Goal: Information Seeking & Learning: Check status

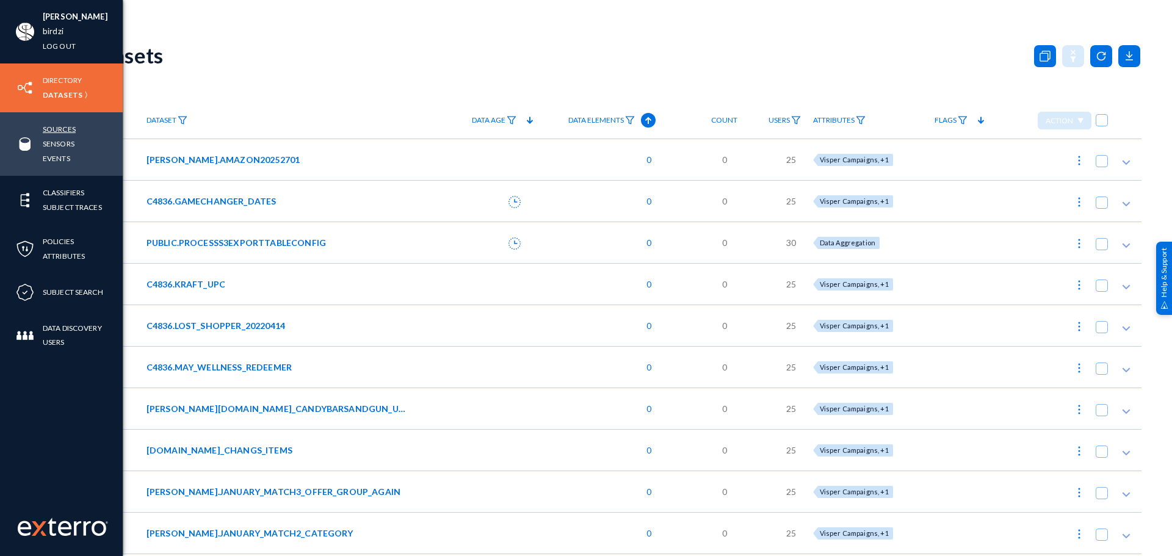
click at [54, 126] on link "Sources" at bounding box center [59, 129] width 33 height 14
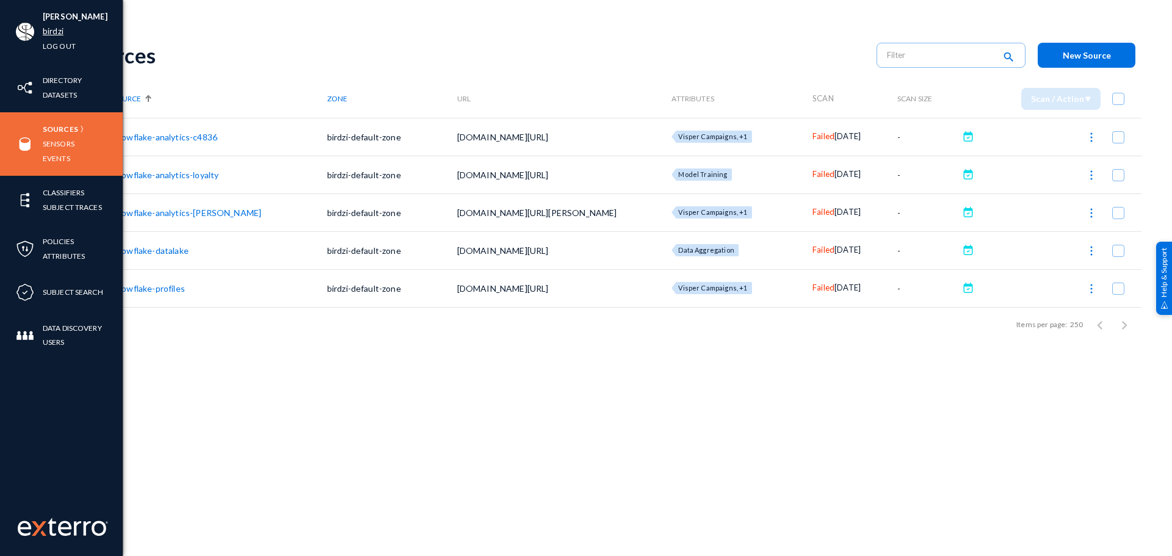
click at [63, 31] on link "birdzi" at bounding box center [53, 31] width 21 height 14
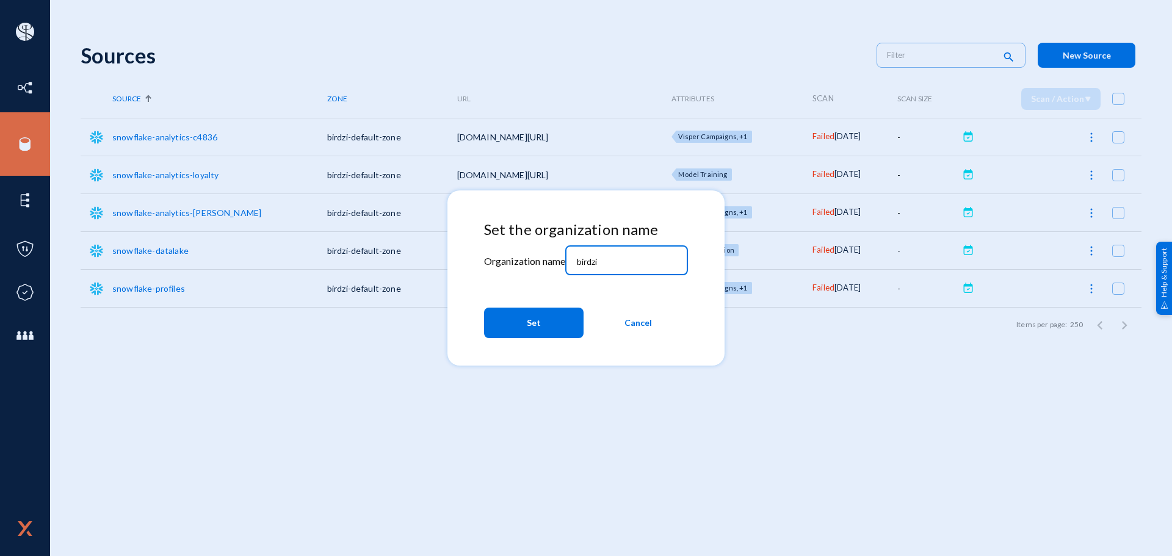
click at [621, 262] on input "birdzi" at bounding box center [629, 261] width 105 height 11
type input "bhm"
click at [535, 330] on span "Set" at bounding box center [534, 323] width 14 height 22
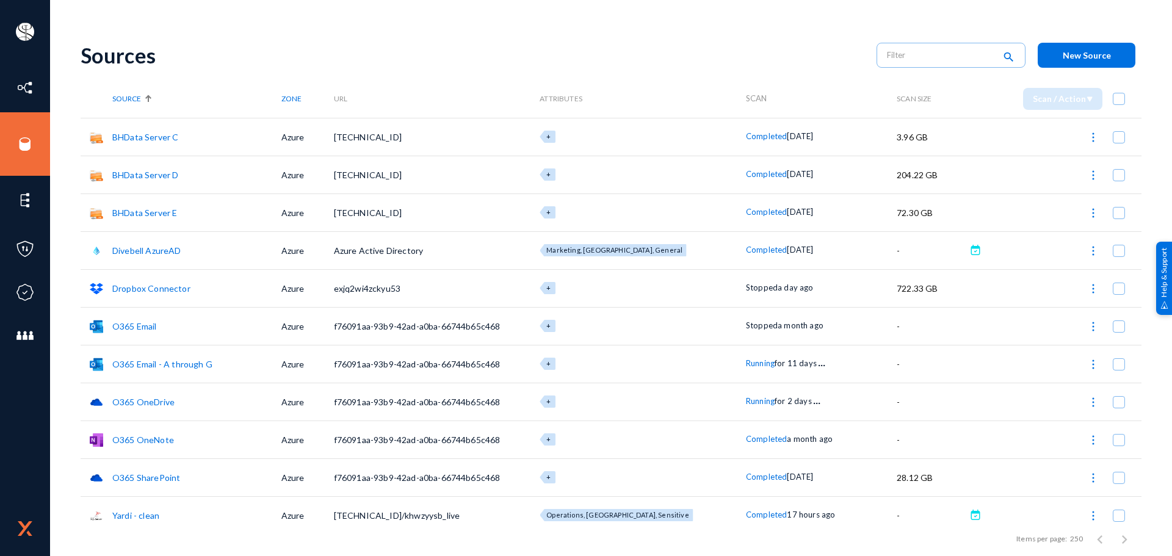
click at [746, 289] on span "Stopped" at bounding box center [762, 288] width 32 height 10
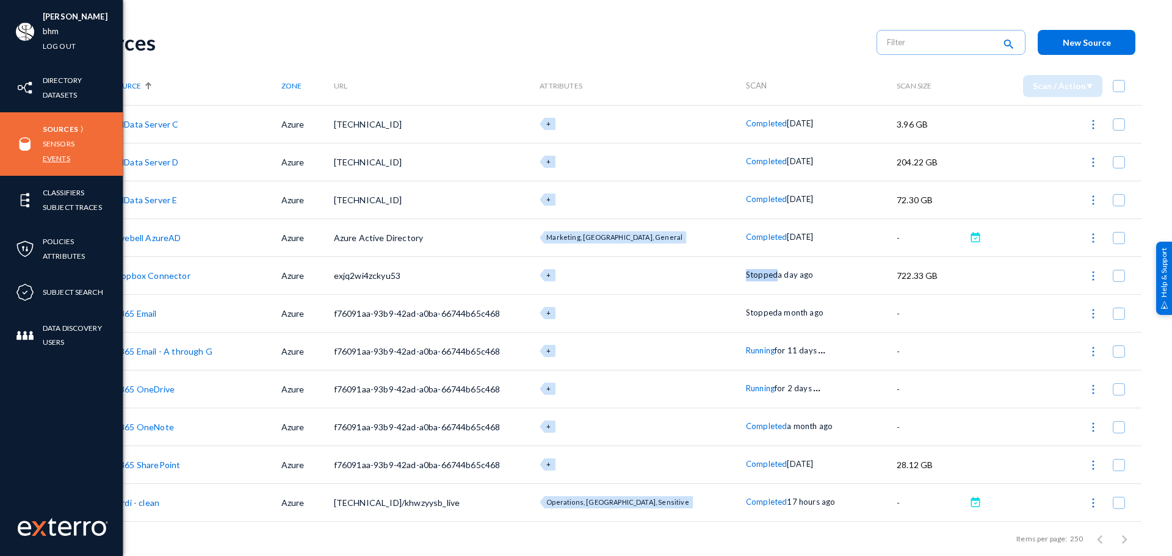
click at [67, 153] on link "Events" at bounding box center [56, 158] width 27 height 14
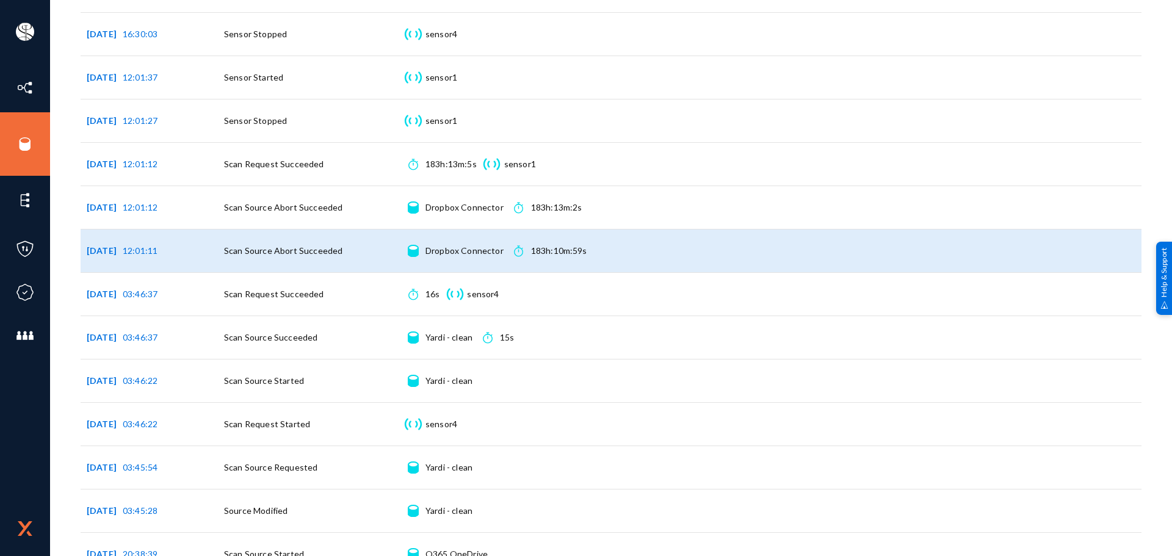
scroll to position [530, 0]
click at [320, 248] on span "Scan Source Abort Succeeded" at bounding box center [283, 249] width 118 height 10
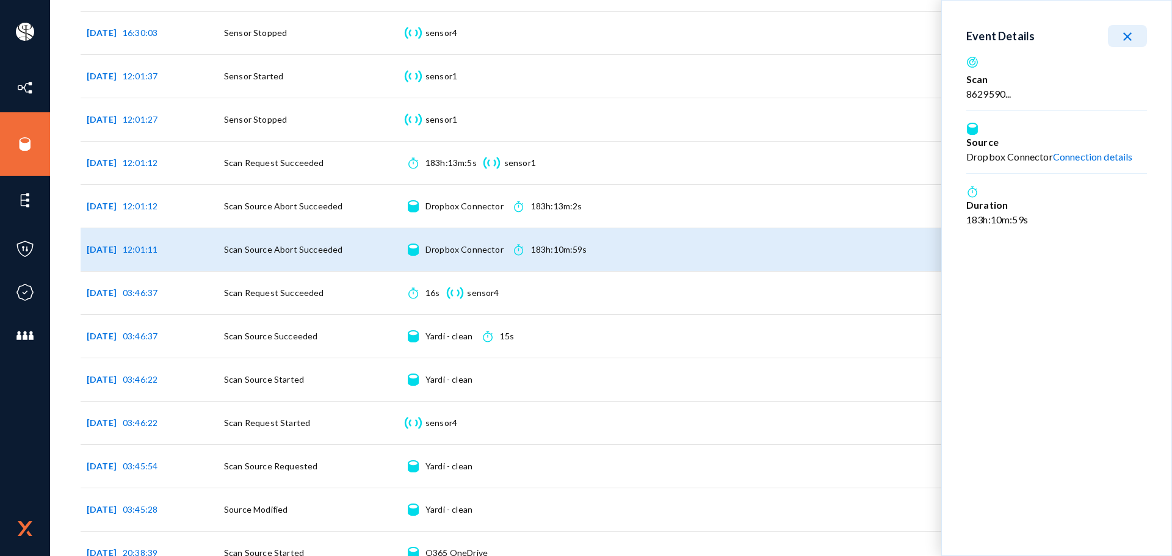
click at [1135, 38] on button "close" at bounding box center [1127, 36] width 39 height 22
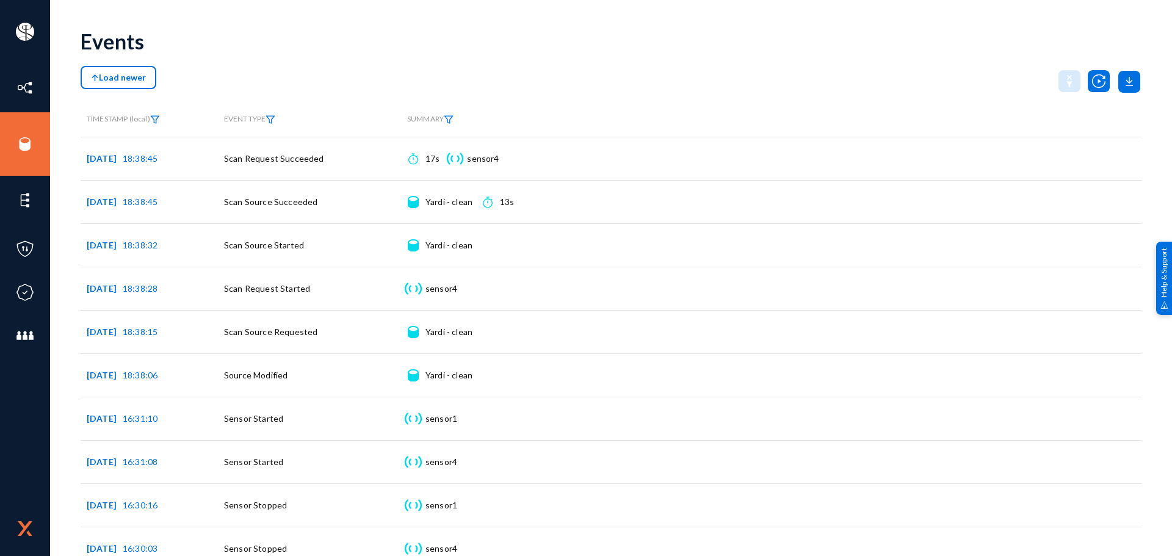
scroll to position [0, 0]
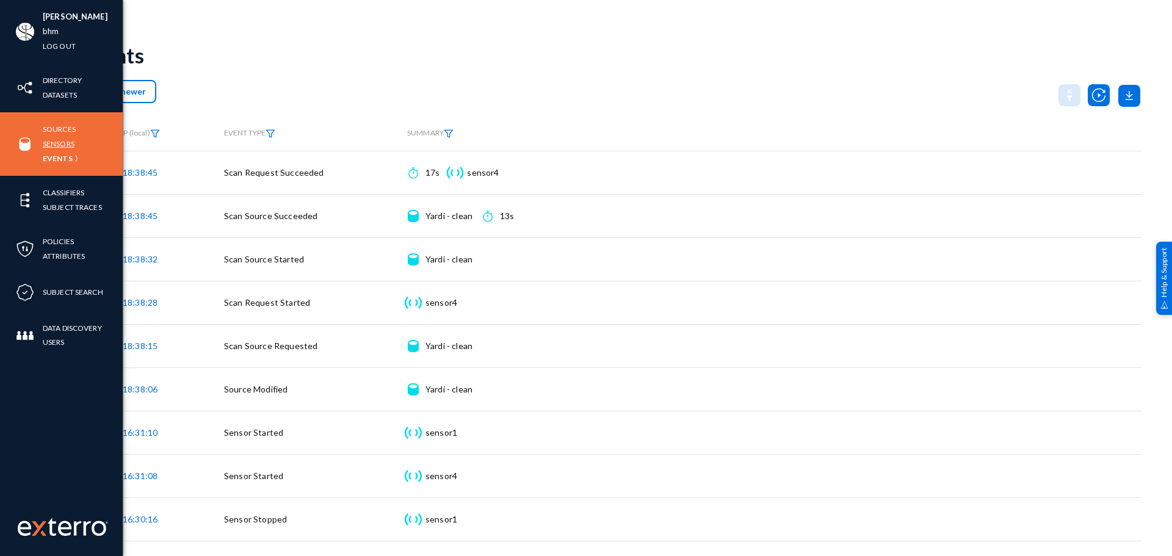
click at [63, 144] on link "Sensors" at bounding box center [59, 144] width 32 height 14
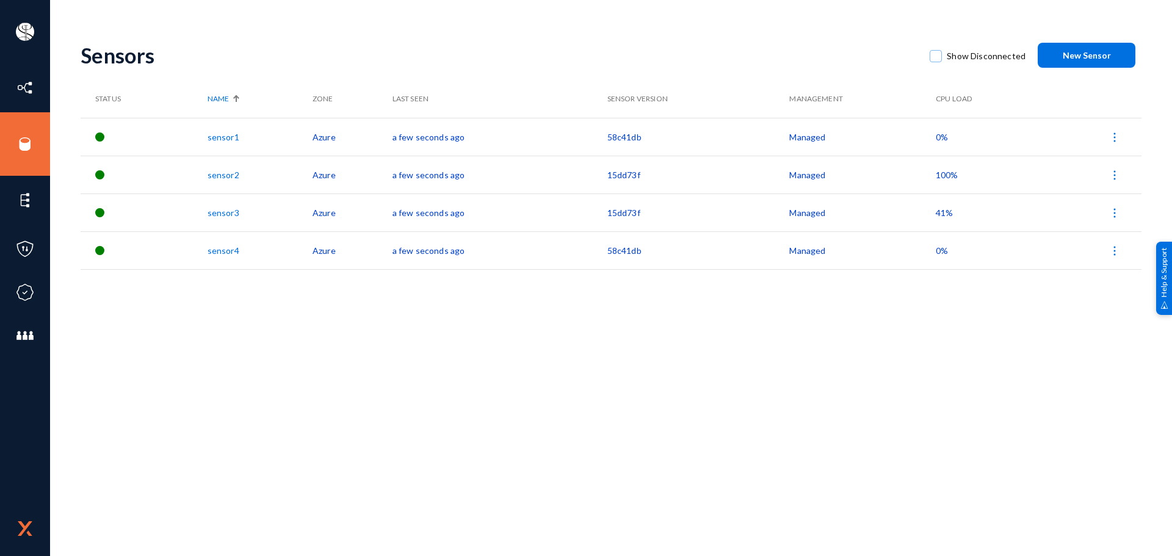
click at [941, 176] on span "100%" at bounding box center [947, 175] width 23 height 10
click at [621, 175] on div at bounding box center [586, 278] width 1172 height 556
click at [621, 175] on td "15dd73f" at bounding box center [698, 175] width 182 height 38
click at [102, 175] on div at bounding box center [99, 174] width 9 height 9
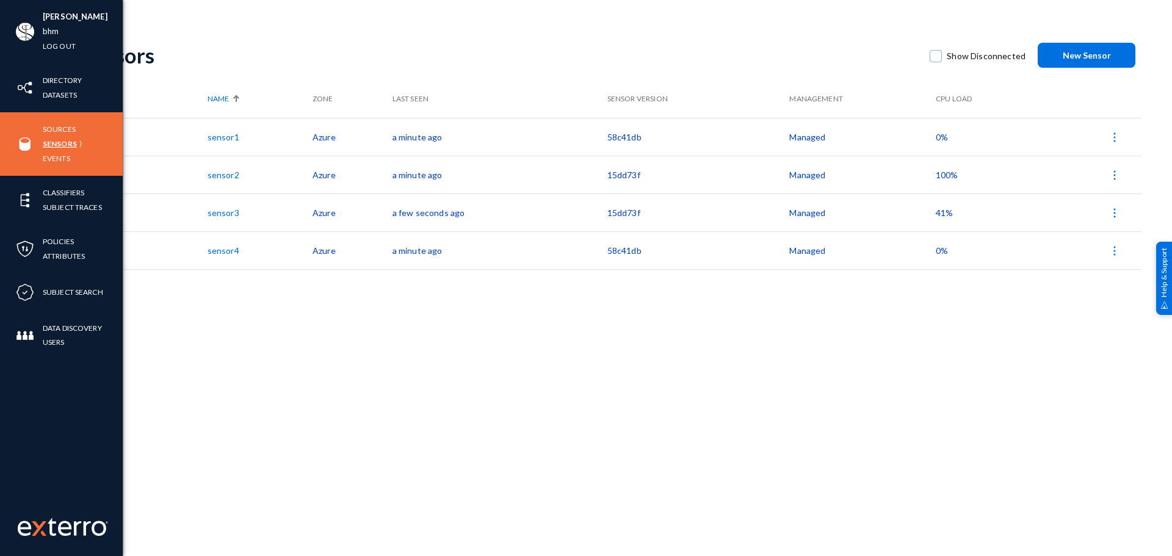
click at [59, 139] on link "Sensors" at bounding box center [60, 144] width 34 height 14
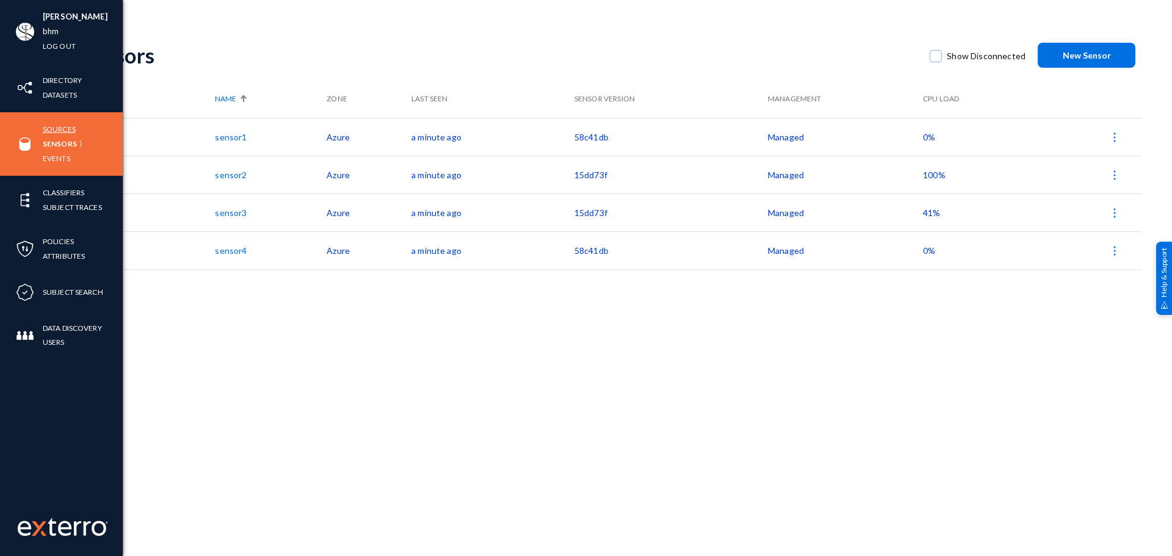
click at [74, 130] on link "Sources" at bounding box center [59, 129] width 33 height 14
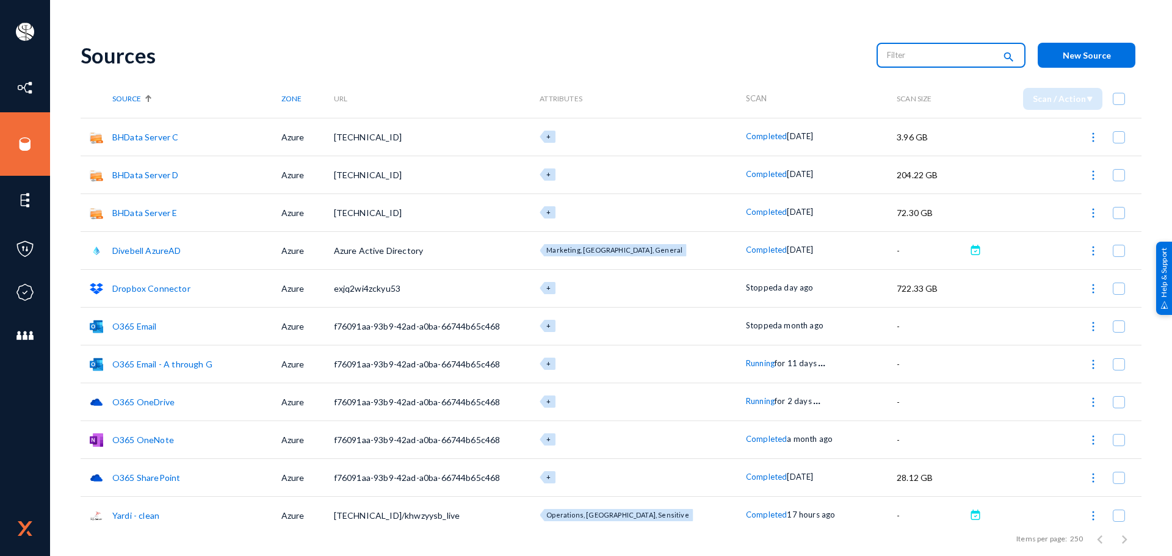
click at [925, 55] on input "text" at bounding box center [940, 55] width 107 height 18
type input "running"
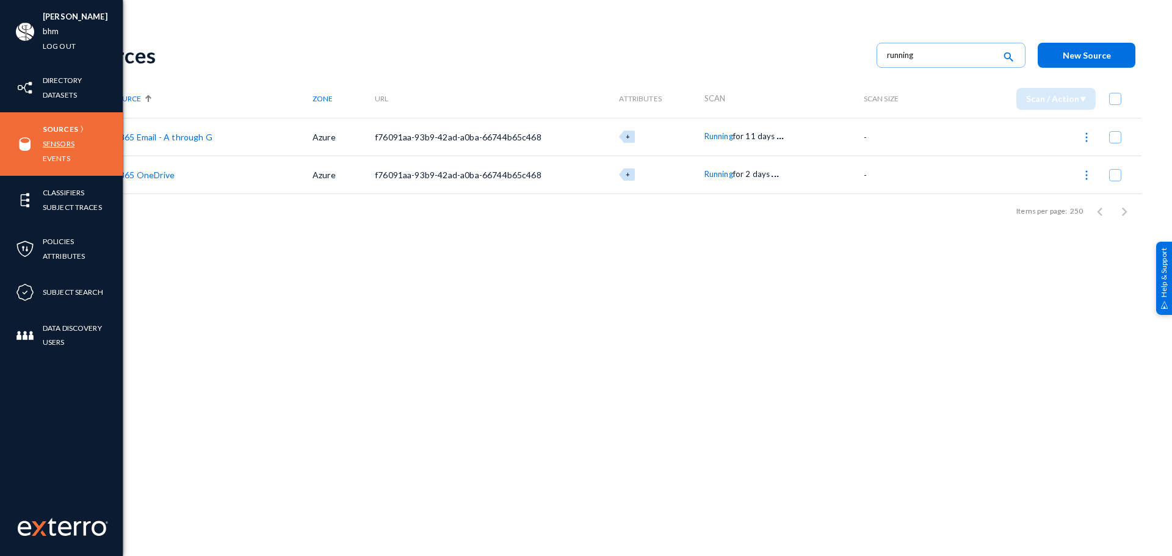
click at [59, 140] on link "Sensors" at bounding box center [59, 144] width 32 height 14
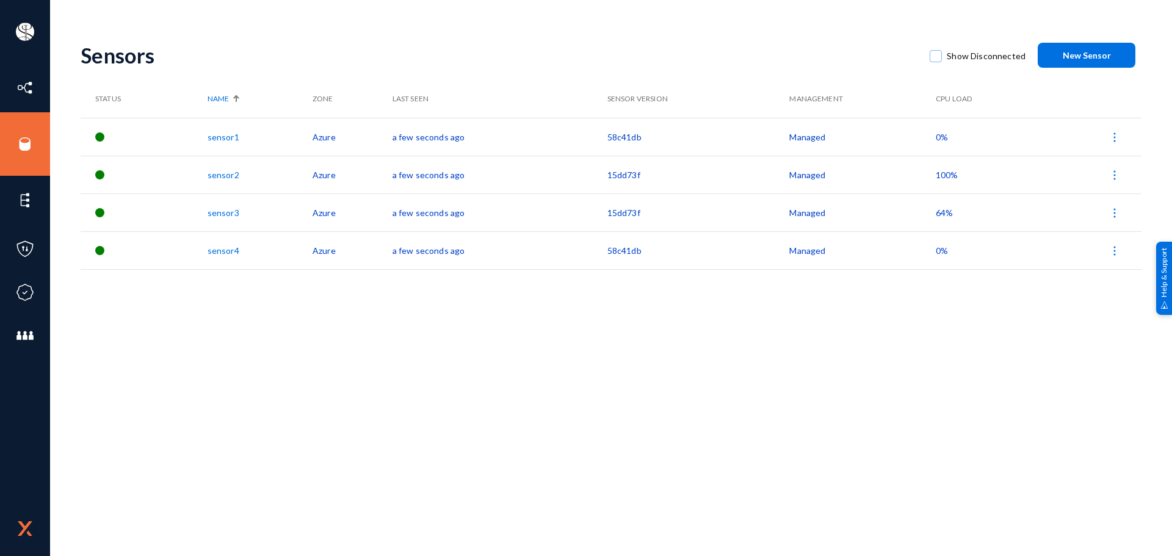
click at [944, 172] on span "100%" at bounding box center [947, 175] width 23 height 10
click at [550, 375] on div at bounding box center [586, 278] width 1172 height 556
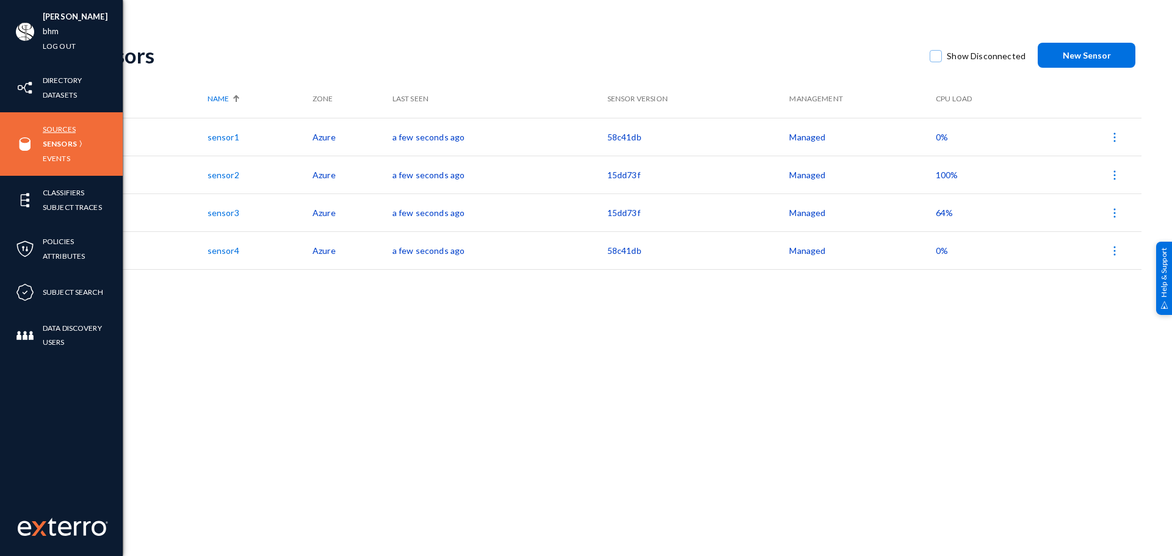
click at [61, 129] on link "Sources" at bounding box center [59, 129] width 33 height 14
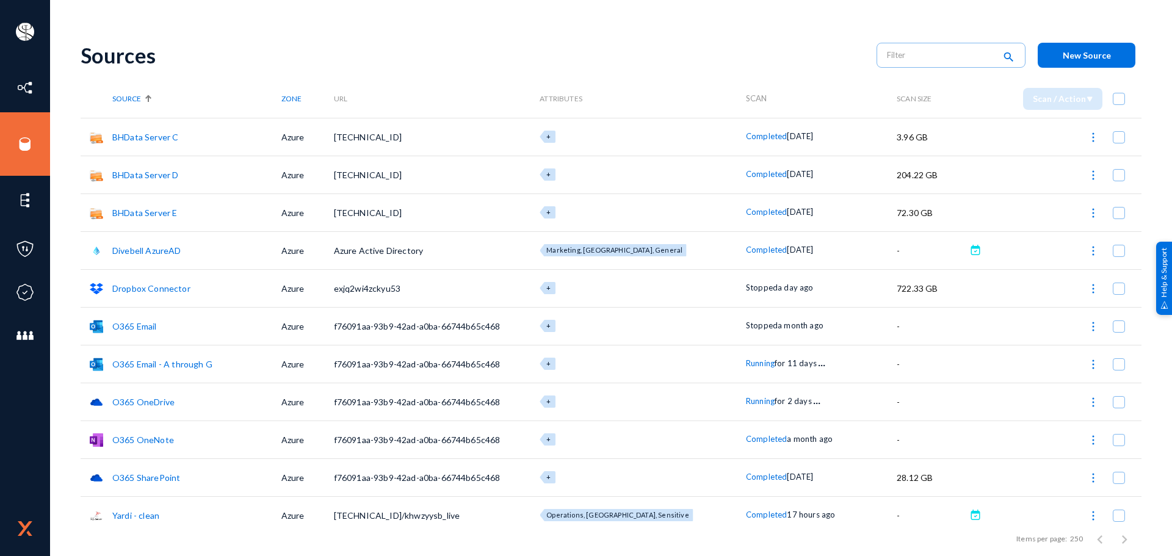
click at [176, 286] on link "Dropbox Connector" at bounding box center [151, 288] width 78 height 10
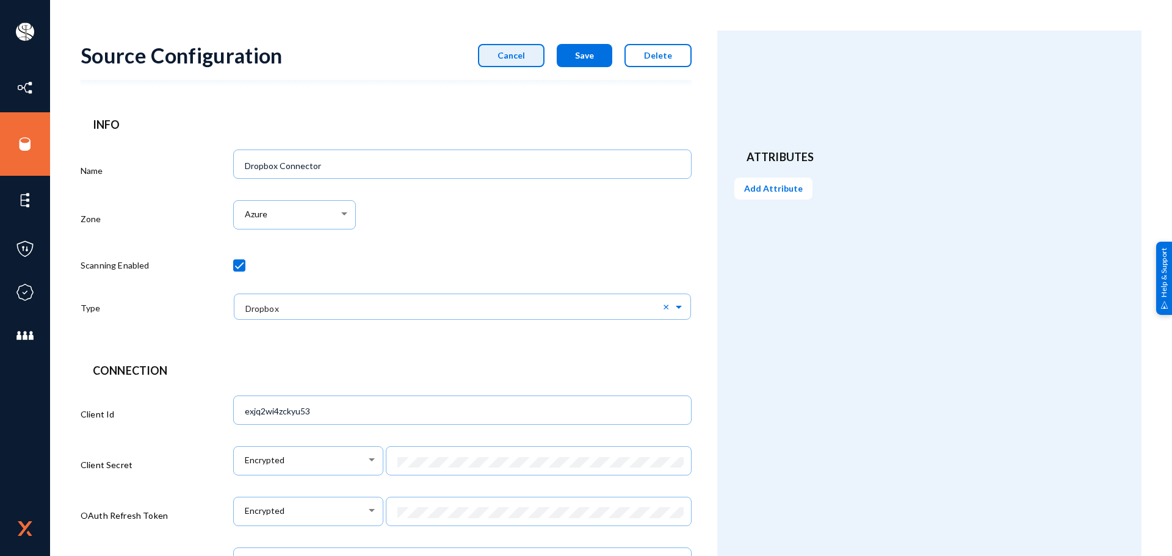
click at [524, 57] on span "Cancel" at bounding box center [510, 55] width 27 height 10
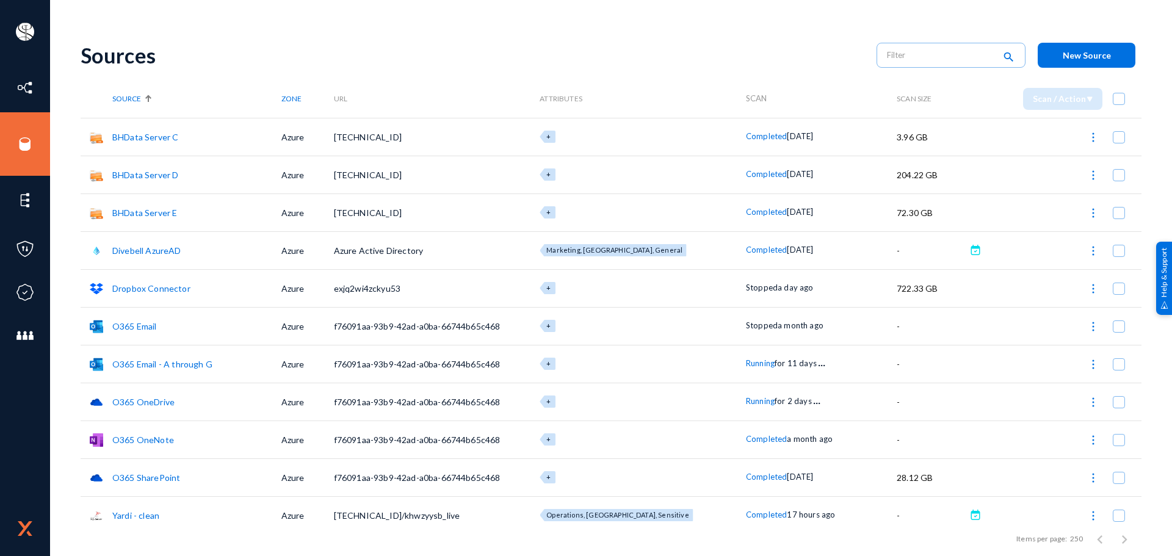
click at [141, 287] on link "Dropbox Connector" at bounding box center [151, 288] width 78 height 10
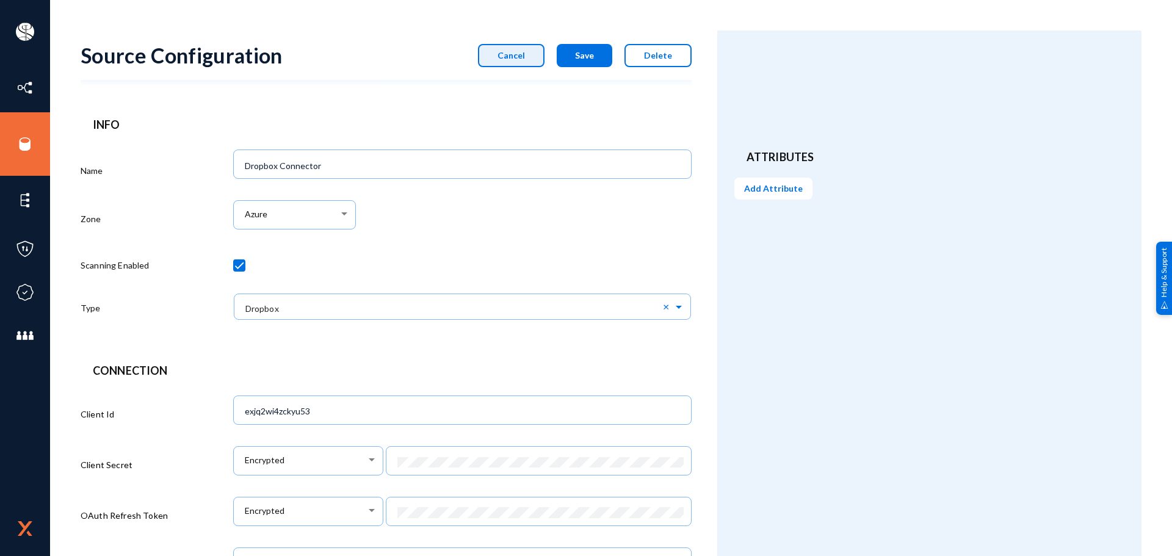
click at [515, 50] on span "Cancel" at bounding box center [510, 55] width 27 height 10
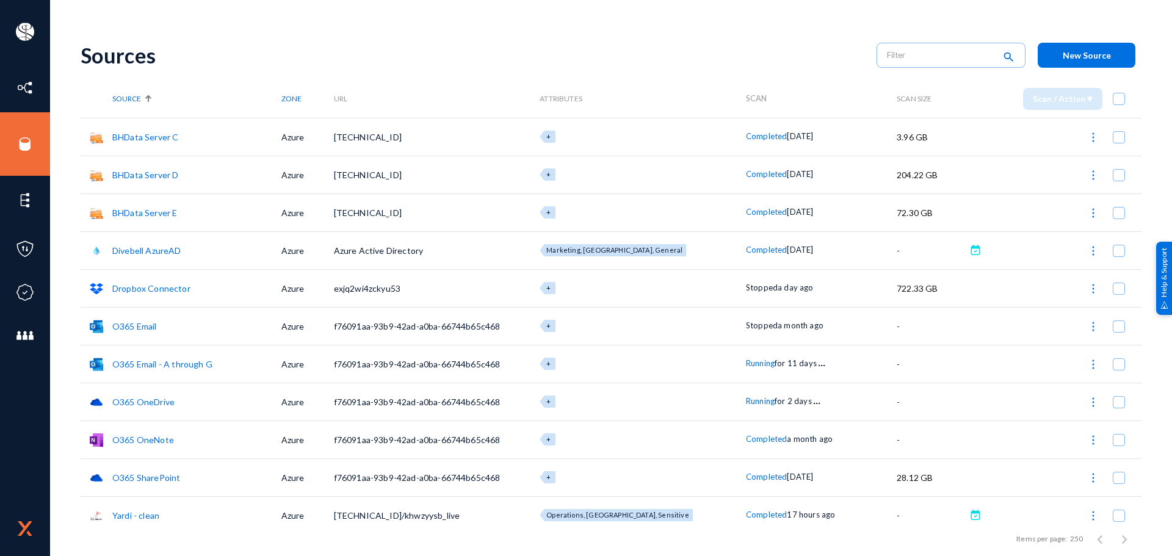
click at [161, 286] on link "Dropbox Connector" at bounding box center [151, 288] width 78 height 10
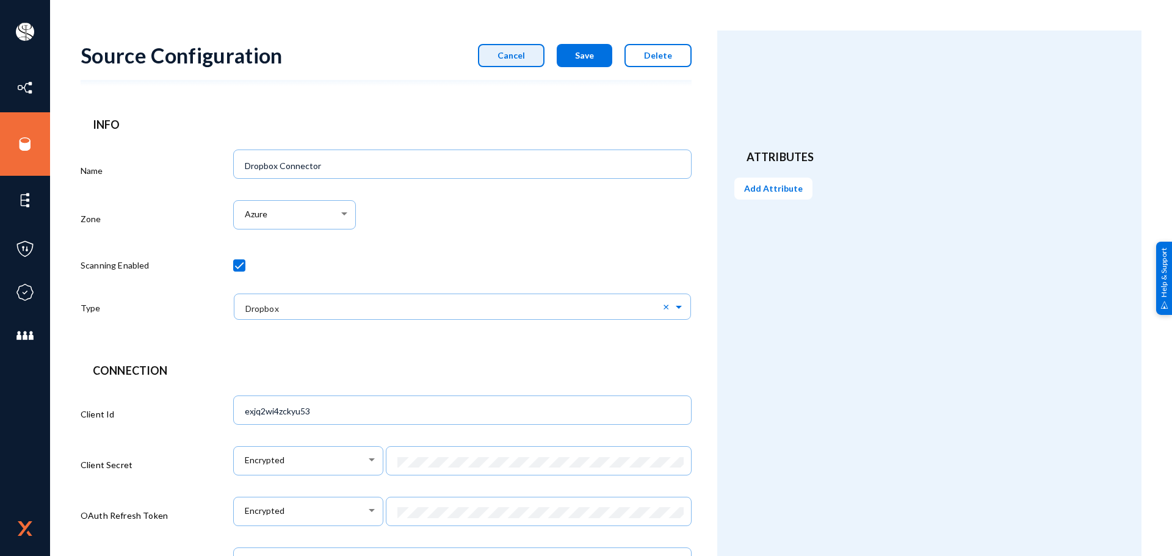
click at [521, 55] on span "Cancel" at bounding box center [510, 55] width 27 height 10
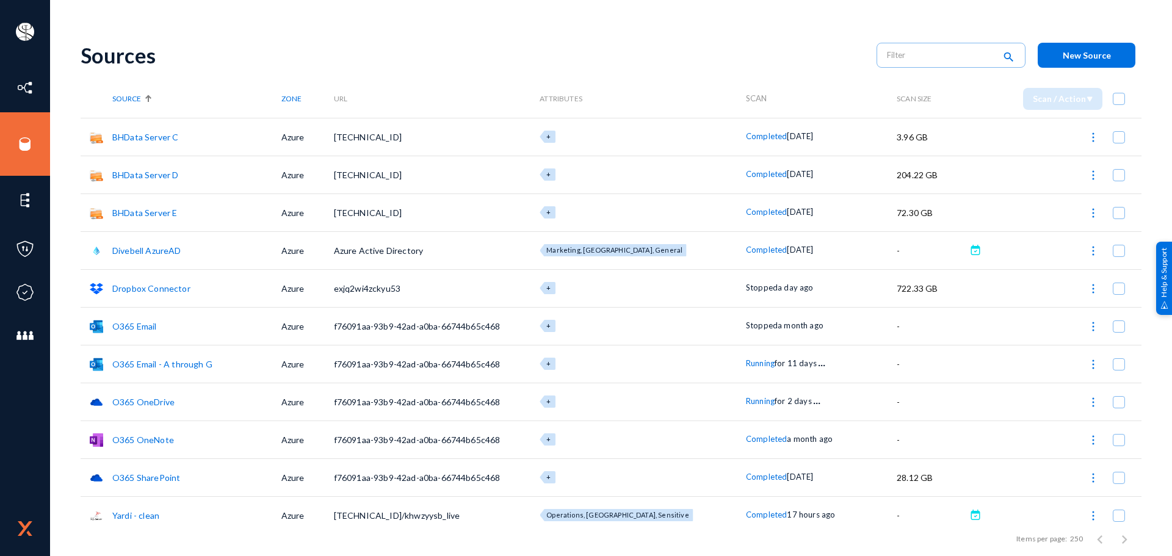
click at [1087, 291] on img at bounding box center [1093, 289] width 12 height 12
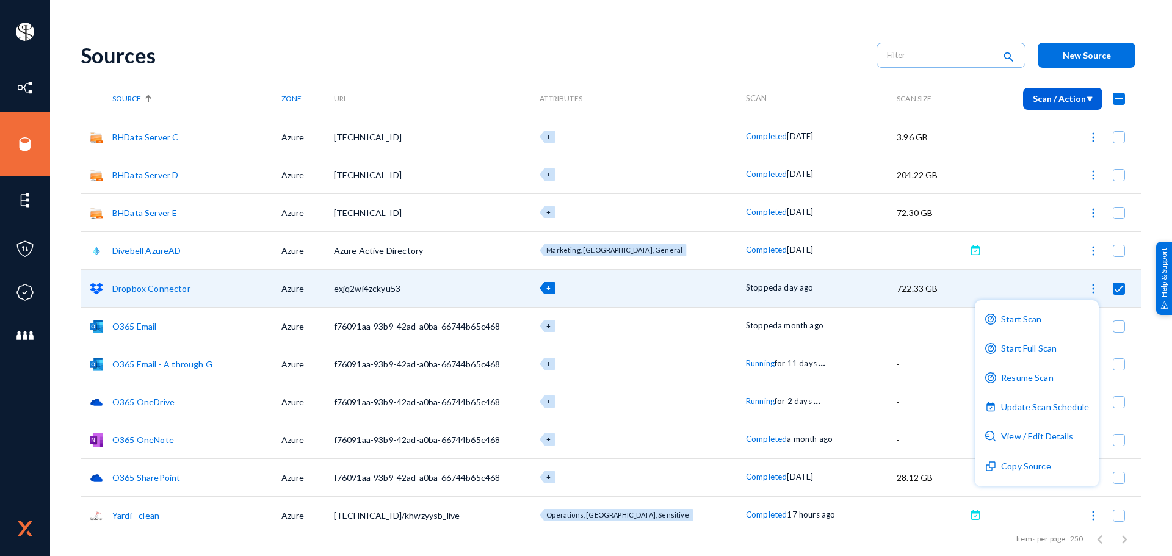
click at [27, 142] on div at bounding box center [586, 278] width 1172 height 556
checkbox input "false"
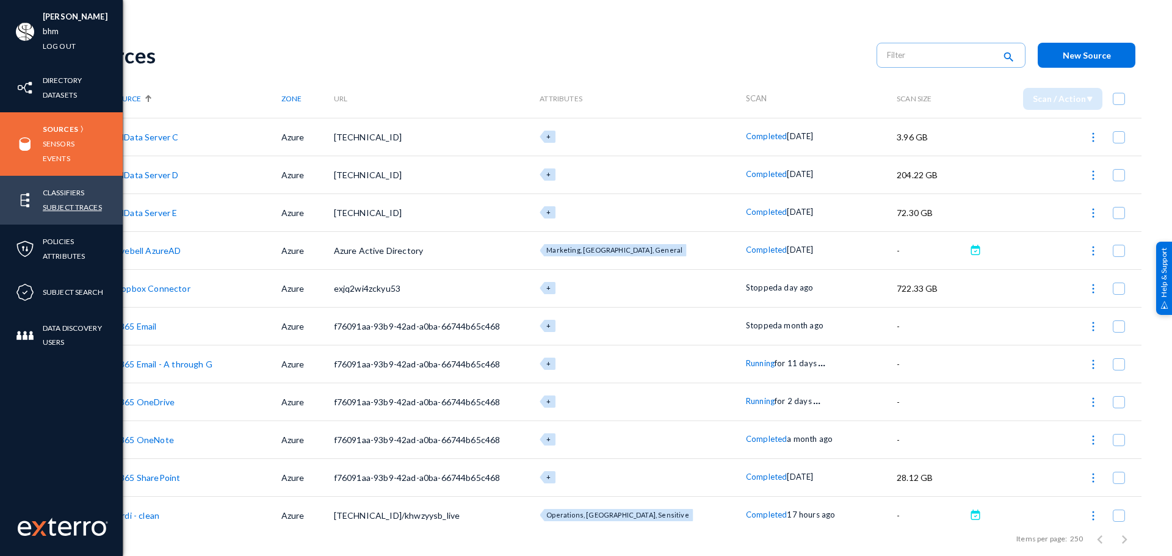
click at [70, 206] on link "Subject Traces" at bounding box center [72, 207] width 59 height 14
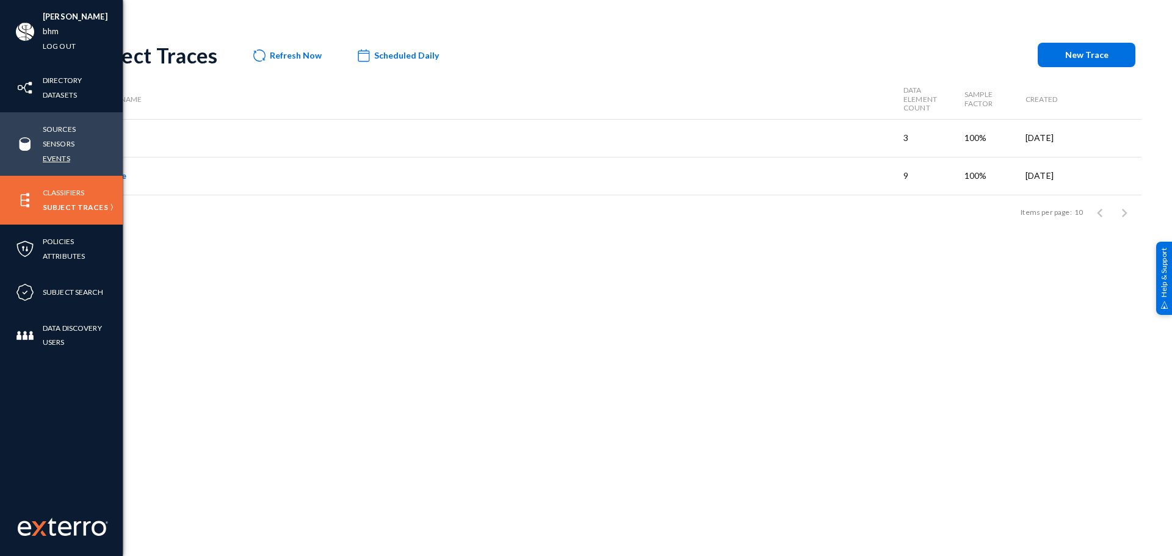
click at [65, 159] on link "Events" at bounding box center [56, 158] width 27 height 14
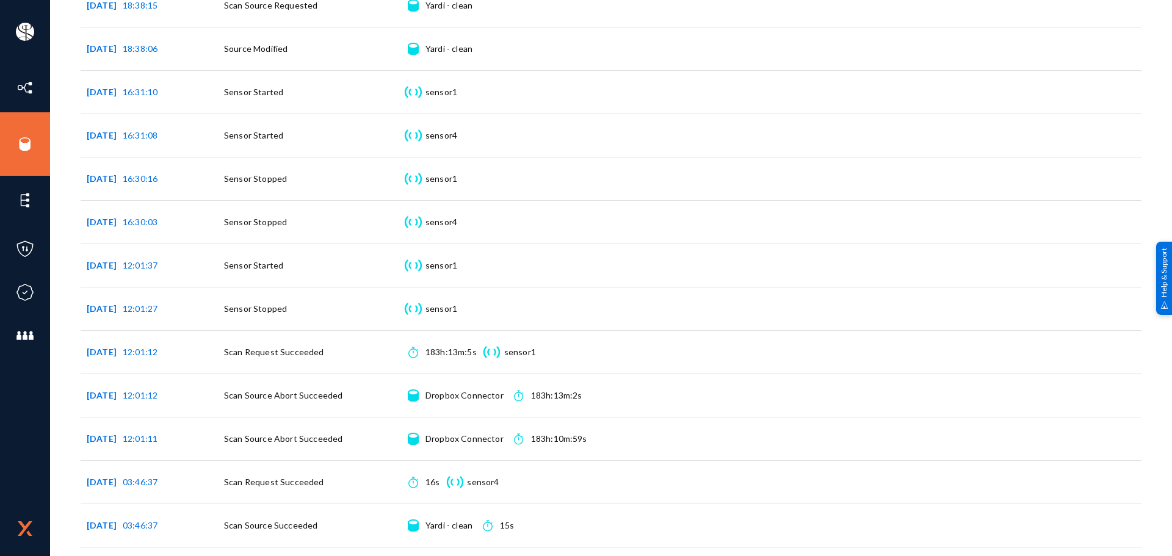
scroll to position [341, 0]
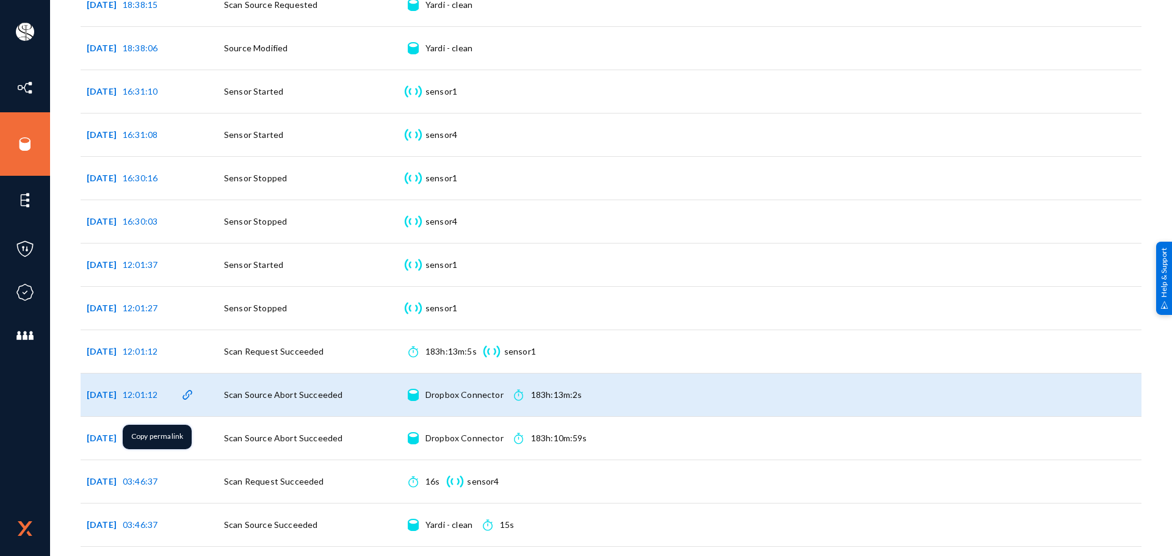
click at [153, 392] on span "12:01:12" at bounding box center [140, 394] width 35 height 10
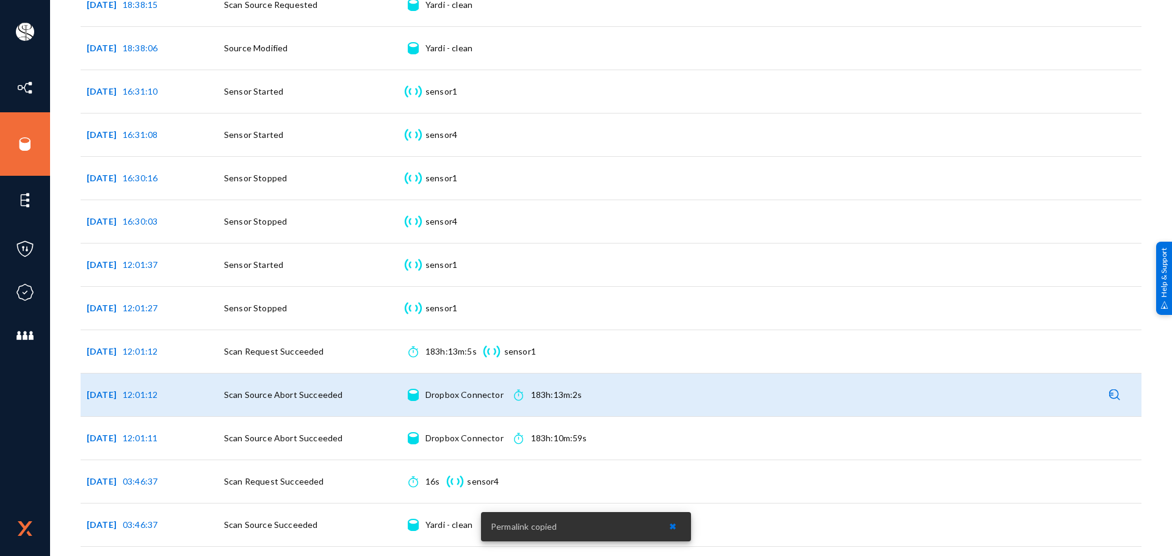
click at [453, 397] on div "Dropbox Connector Connection details" at bounding box center [464, 395] width 78 height 12
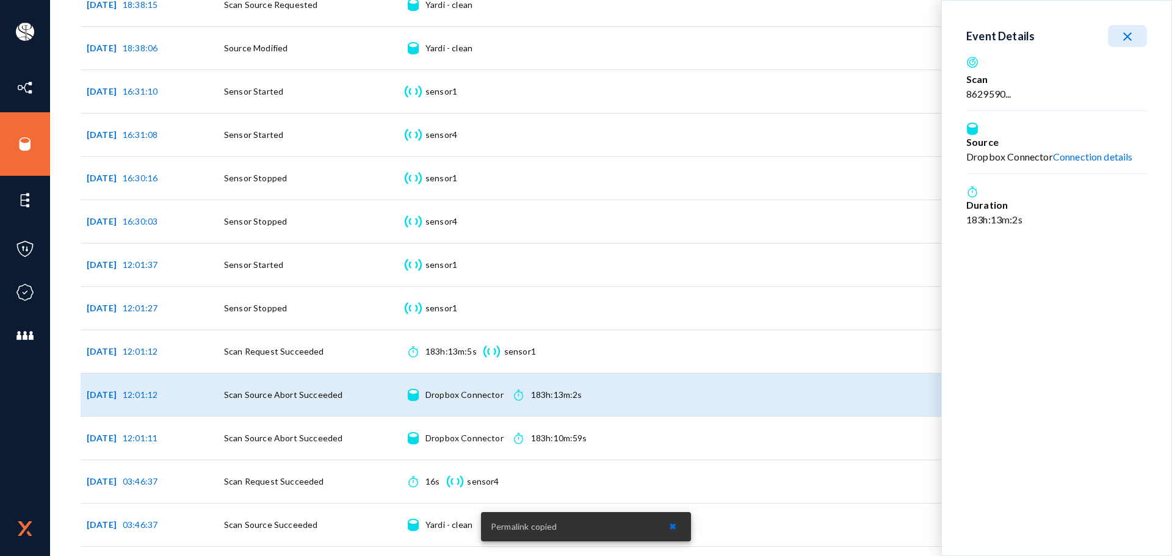
click at [998, 217] on div "183h:13m:2s" at bounding box center [1056, 219] width 181 height 15
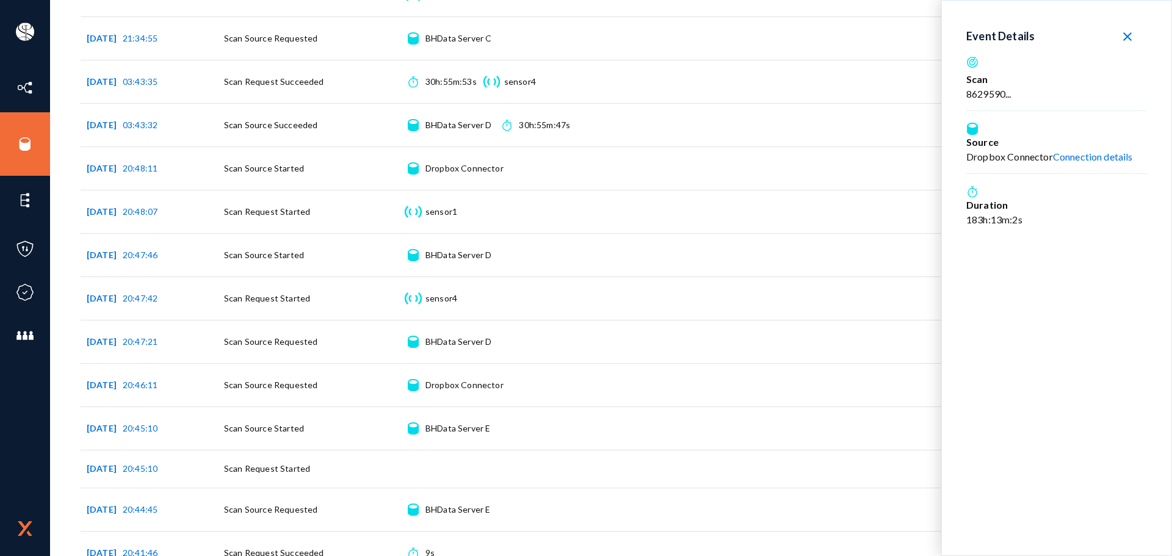
scroll to position [1924, 0]
